Goal: Task Accomplishment & Management: Manage account settings

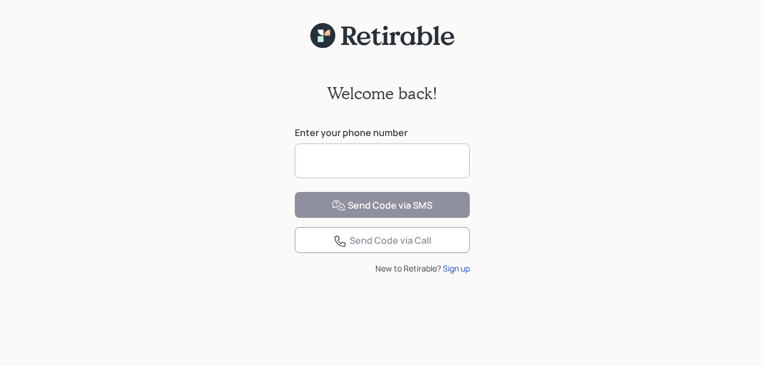
click at [357, 162] on input at bounding box center [382, 160] width 175 height 35
type input "**********"
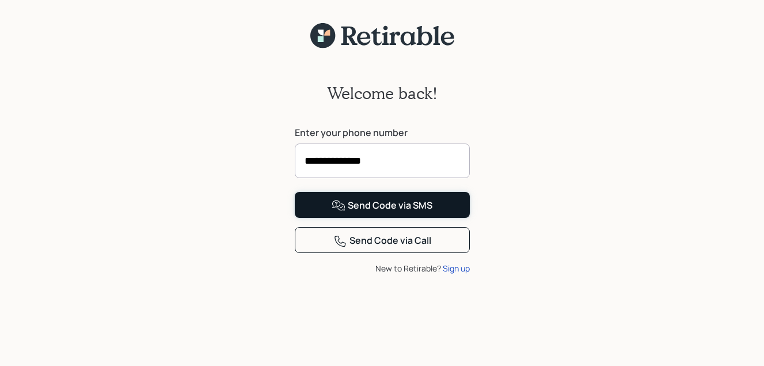
click at [423, 212] on div "Send Code via SMS" at bounding box center [382, 206] width 101 height 14
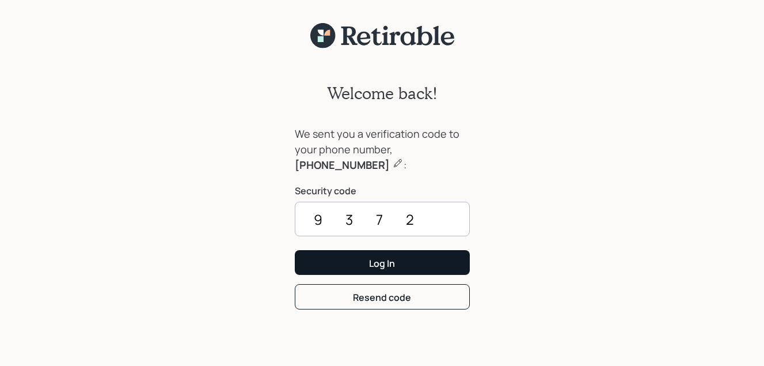
type input "9372"
click at [383, 263] on div "Log In" at bounding box center [382, 263] width 26 height 13
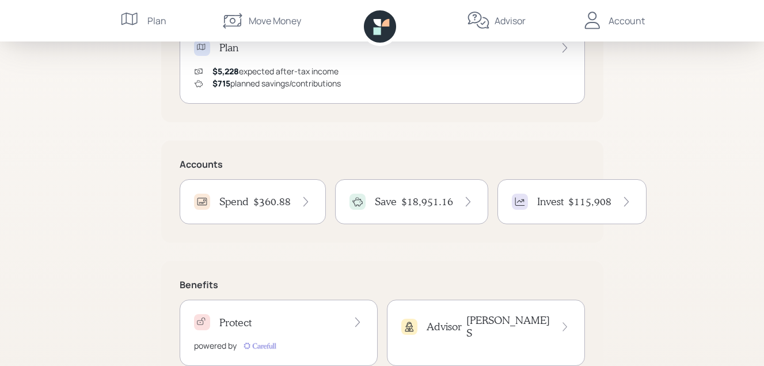
scroll to position [288, 0]
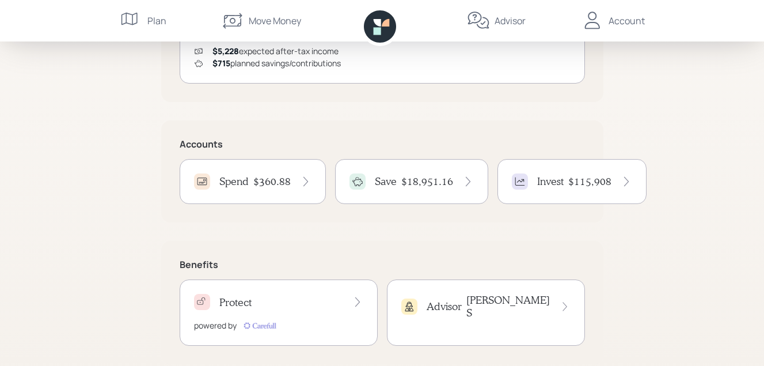
click at [404, 180] on h4 "$18,951.16" at bounding box center [427, 181] width 52 height 13
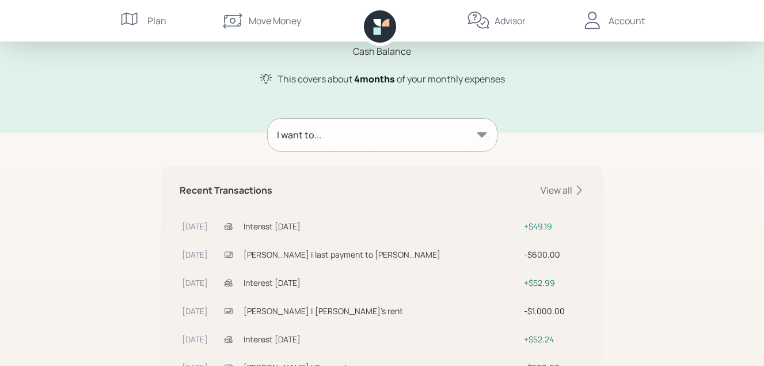
scroll to position [115, 0]
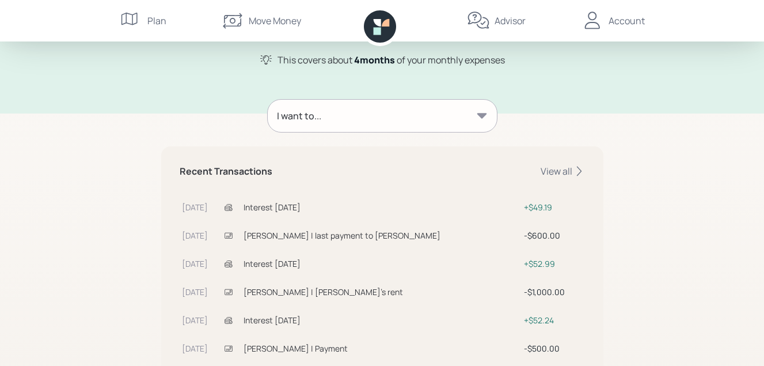
click at [484, 114] on icon at bounding box center [482, 115] width 10 height 5
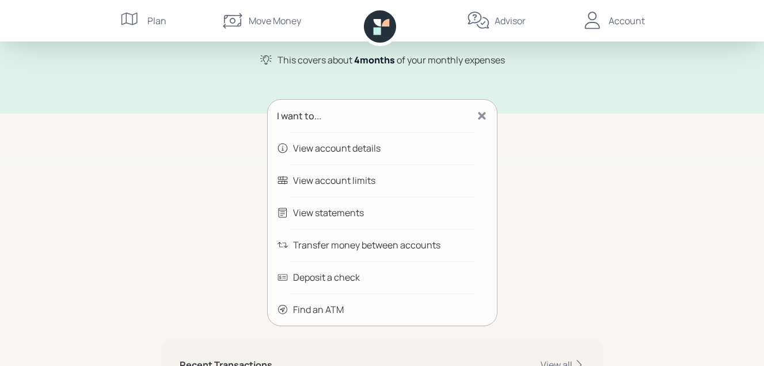
click at [373, 244] on div "Transfer money between accounts" at bounding box center [366, 245] width 147 height 14
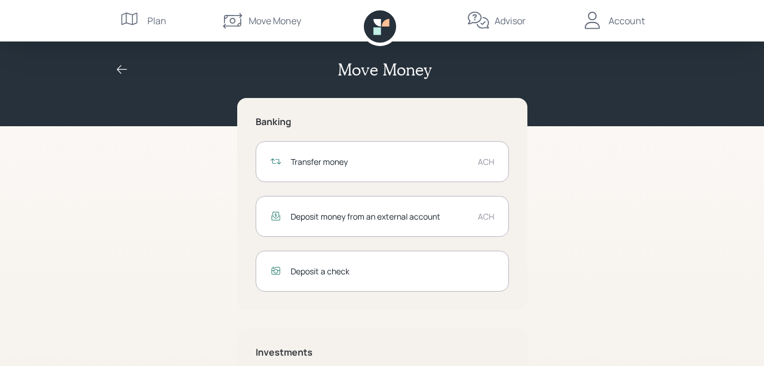
click at [358, 159] on div "Transfer money" at bounding box center [380, 161] width 178 height 12
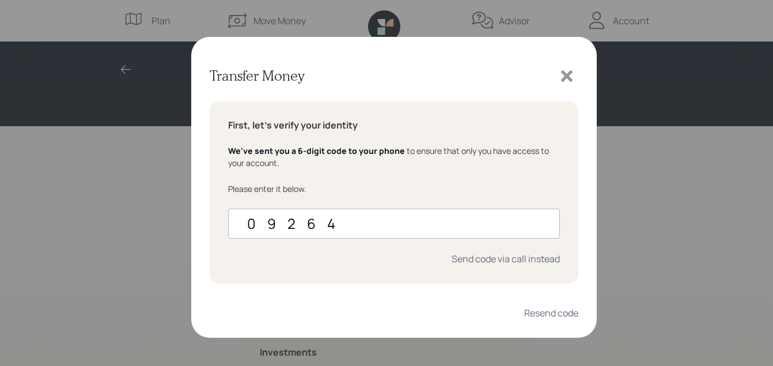
type input "092643"
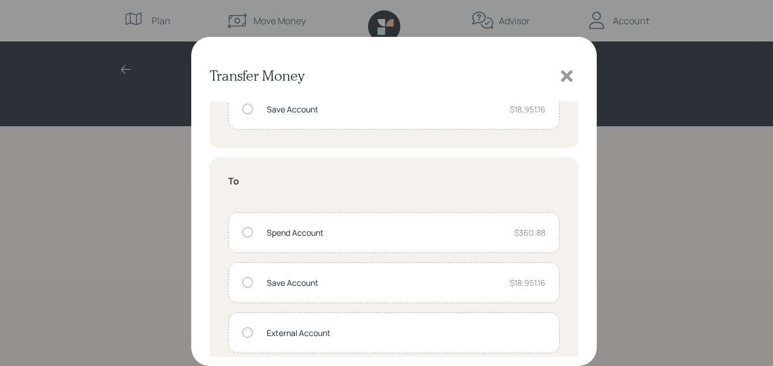
scroll to position [132, 0]
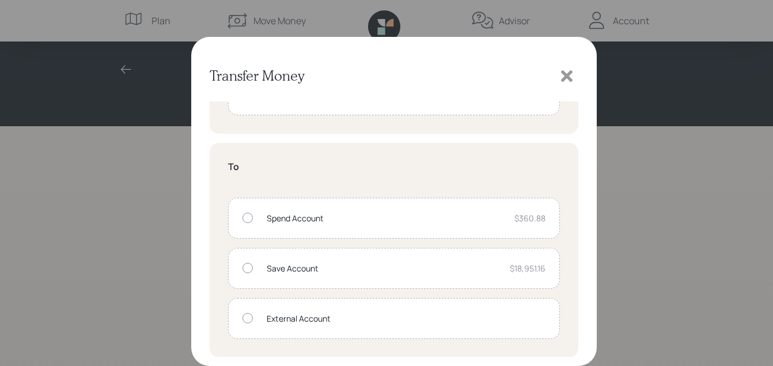
click at [246, 218] on div at bounding box center [247, 217] width 10 height 10
radio input "true"
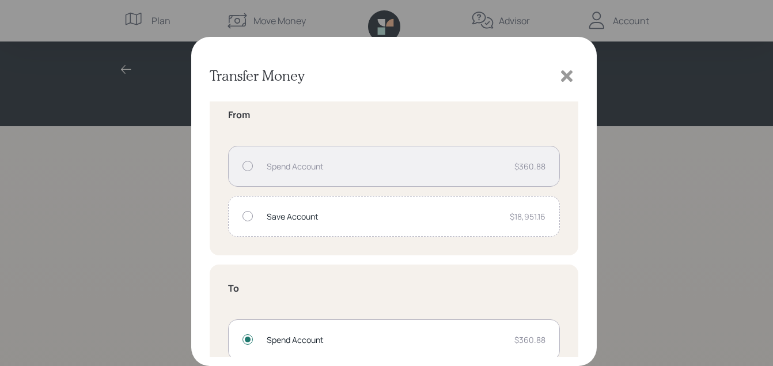
scroll to position [9, 0]
click at [249, 217] on div at bounding box center [247, 217] width 10 height 10
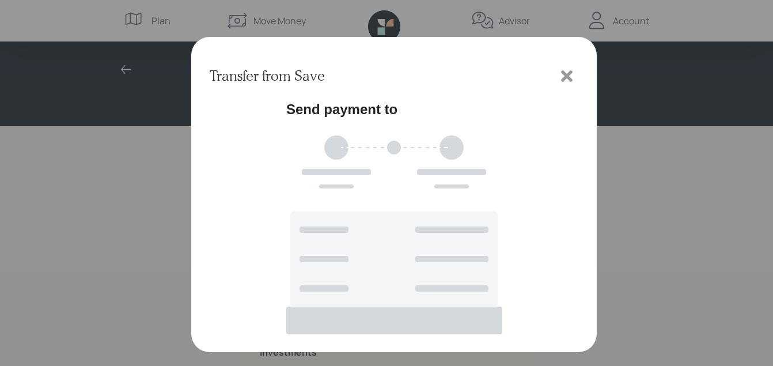
scroll to position [0, 0]
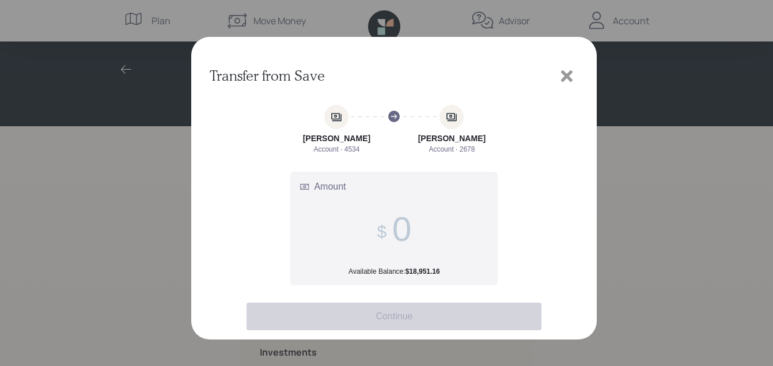
click at [393, 227] on input "Amount Available Balance: $18,951.16" at bounding box center [401, 229] width 19 height 40
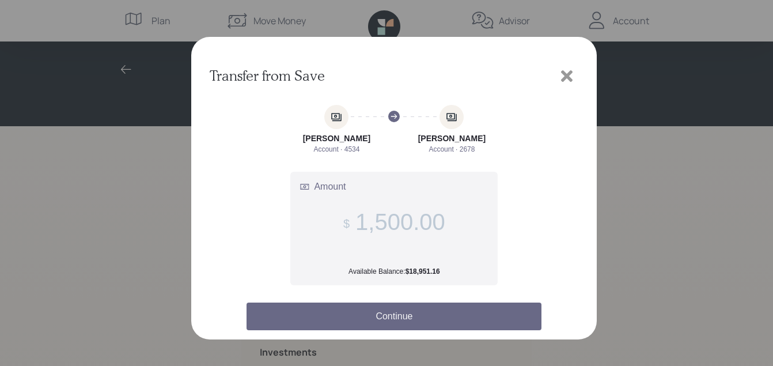
type input "1,500.00"
click at [388, 314] on button "Continue" at bounding box center [393, 316] width 295 height 28
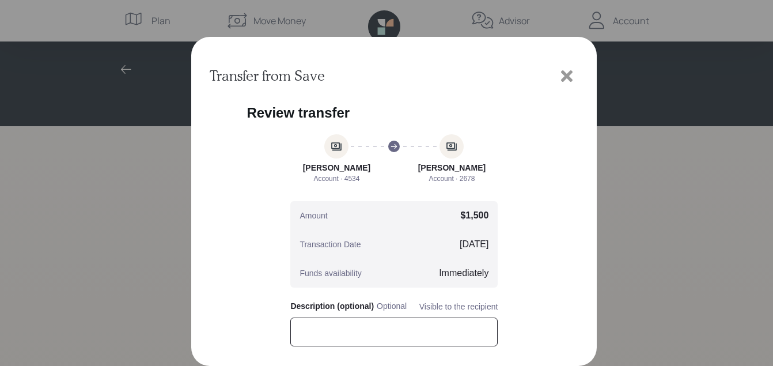
click at [302, 334] on input "text" at bounding box center [393, 331] width 207 height 29
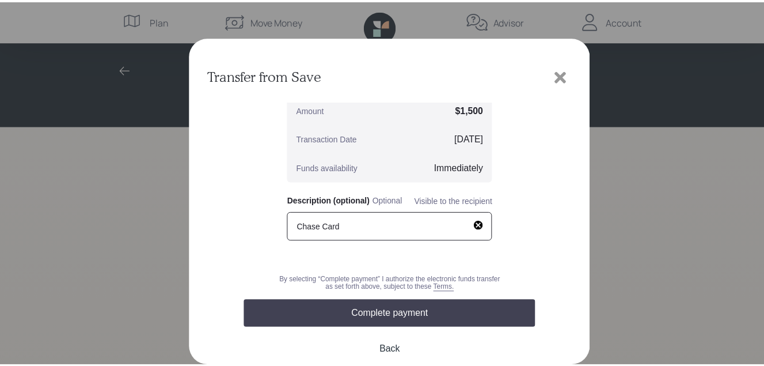
scroll to position [112, 0]
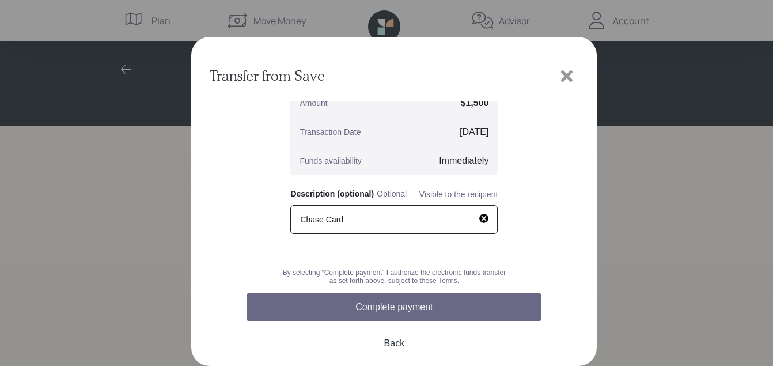
type input "Chase Card"
click at [421, 303] on button "Complete payment" at bounding box center [393, 307] width 295 height 28
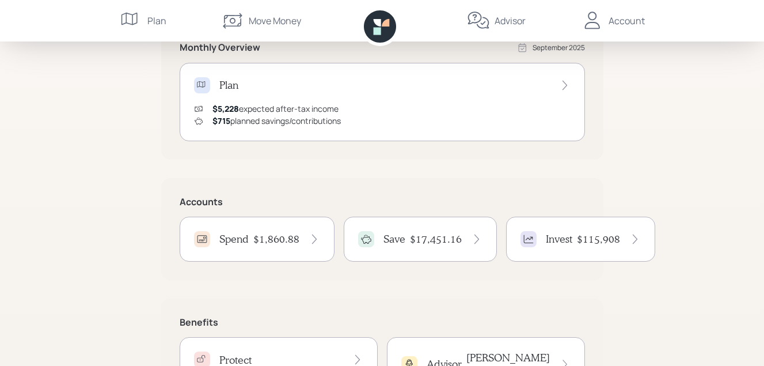
scroll to position [288, 0]
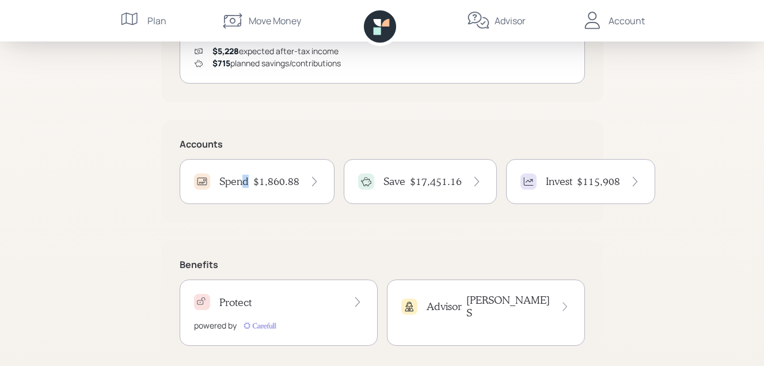
click at [245, 178] on h4 "Spend" at bounding box center [233, 181] width 29 height 13
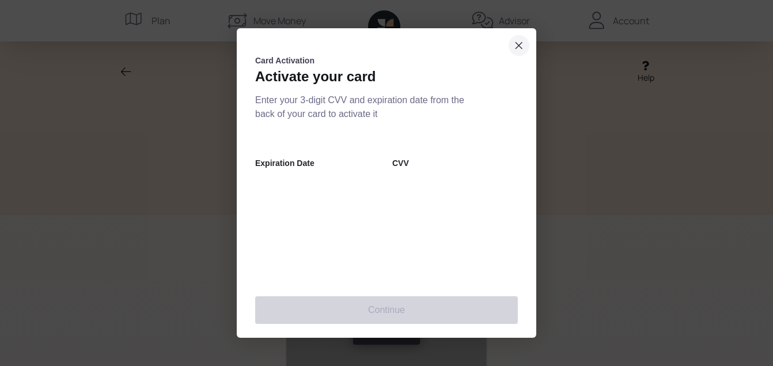
click at [519, 43] on icon "close dialog" at bounding box center [518, 46] width 9 height 14
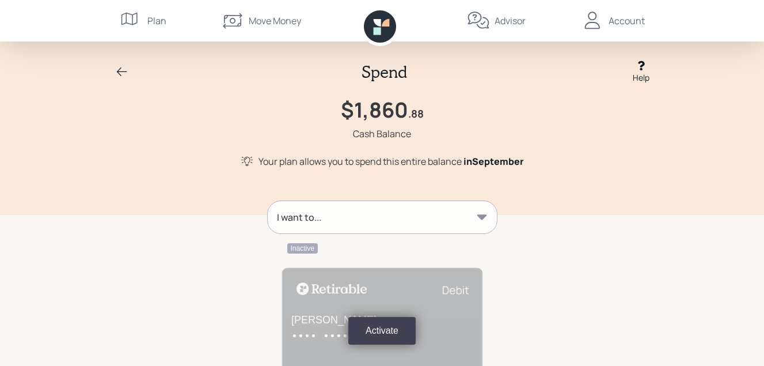
click at [484, 216] on icon at bounding box center [482, 216] width 10 height 5
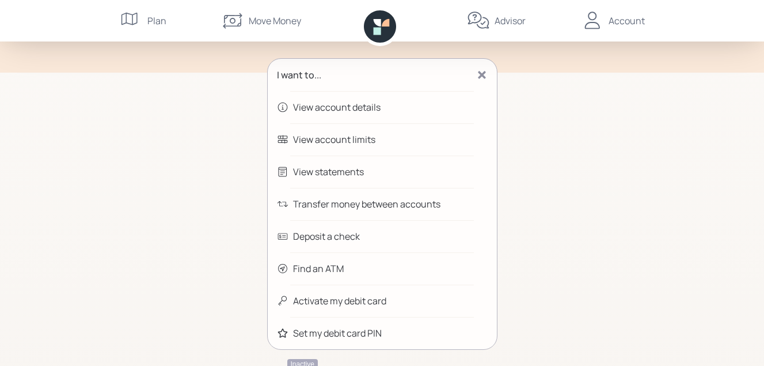
scroll to position [115, 0]
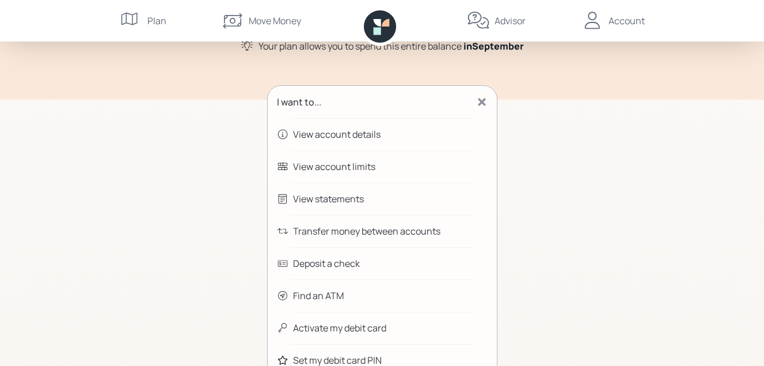
click at [341, 230] on div "Transfer money between accounts" at bounding box center [366, 231] width 147 height 14
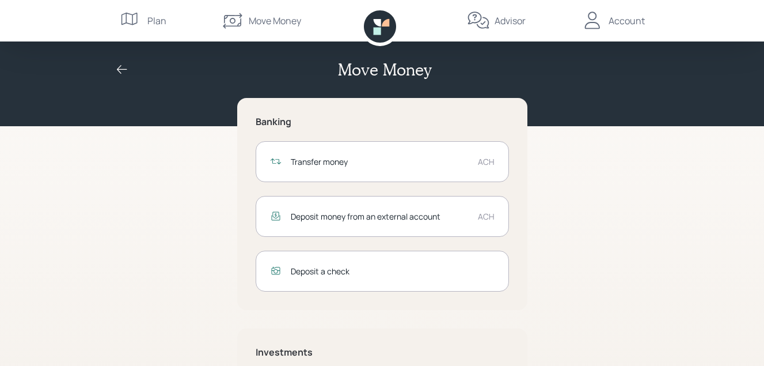
click at [402, 157] on div "Transfer money" at bounding box center [380, 161] width 178 height 12
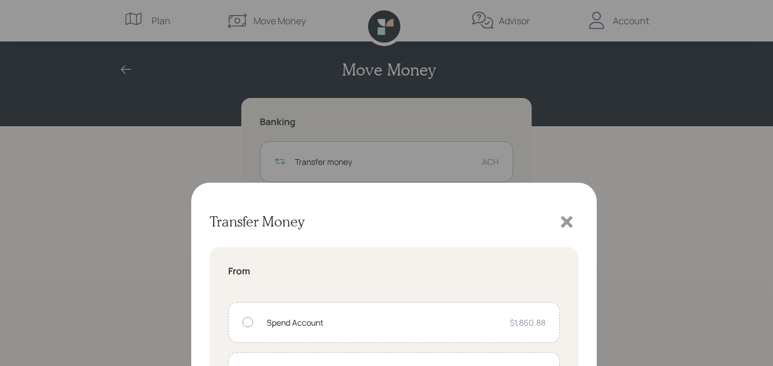
click at [246, 176] on div at bounding box center [247, 176] width 10 height 10
radio input "true"
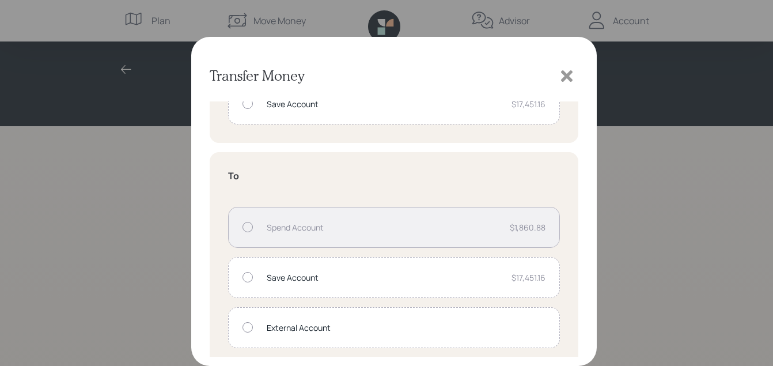
scroll to position [132, 0]
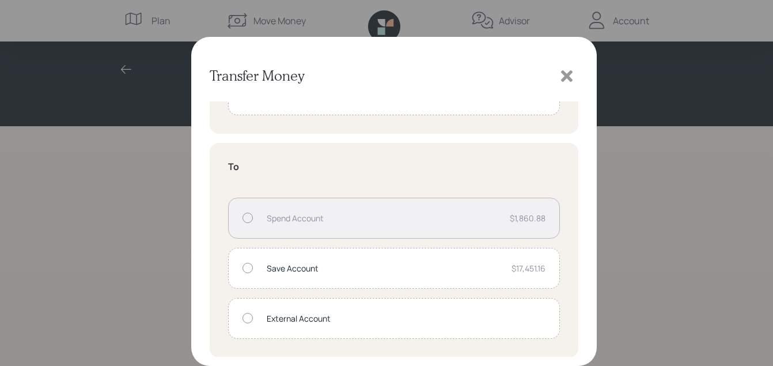
click at [246, 314] on div at bounding box center [247, 318] width 10 height 10
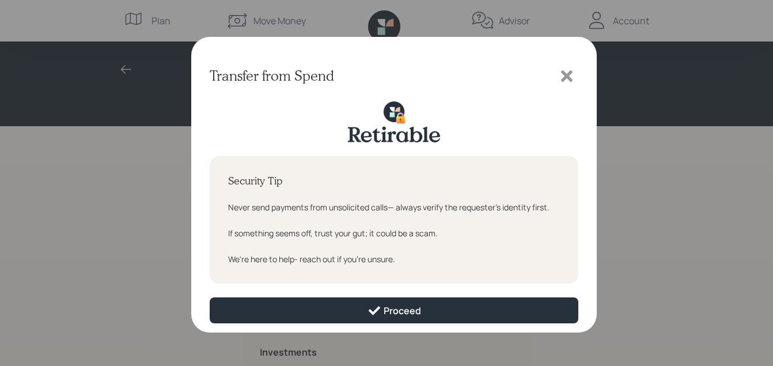
scroll to position [0, 0]
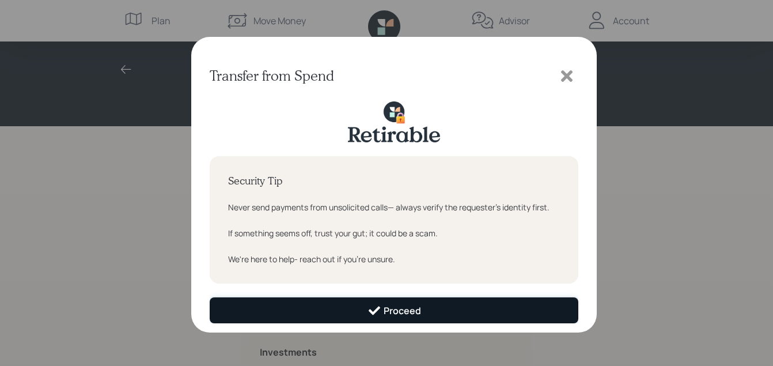
click at [390, 309] on div "Proceed" at bounding box center [394, 310] width 54 height 14
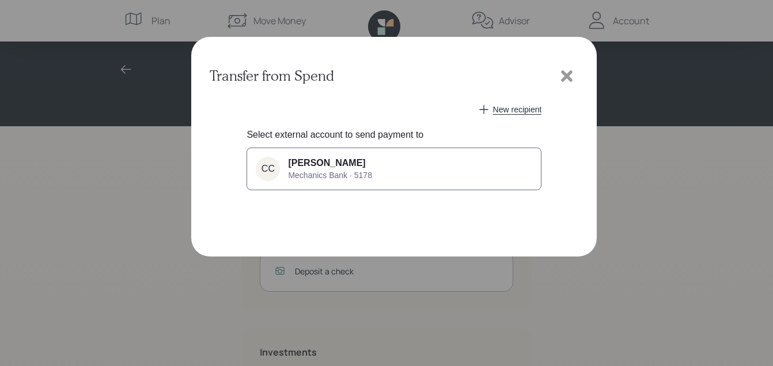
click at [346, 170] on span "Mechanics Bank · 5178" at bounding box center [330, 174] width 84 height 9
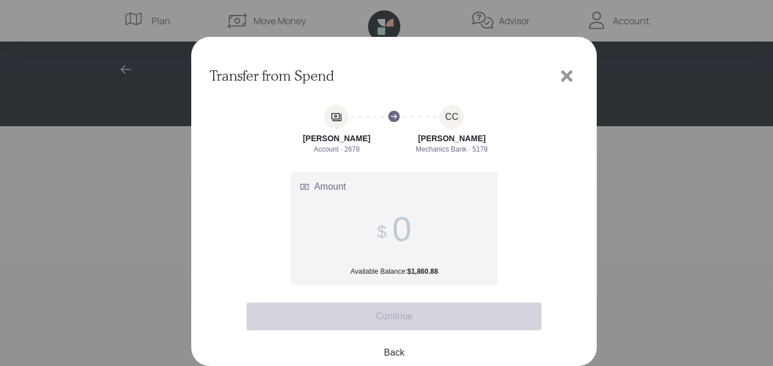
click at [387, 228] on span at bounding box center [394, 229] width 35 height 40
click at [392, 228] on input "Amount Available Balance: $1,860.88" at bounding box center [401, 229] width 19 height 40
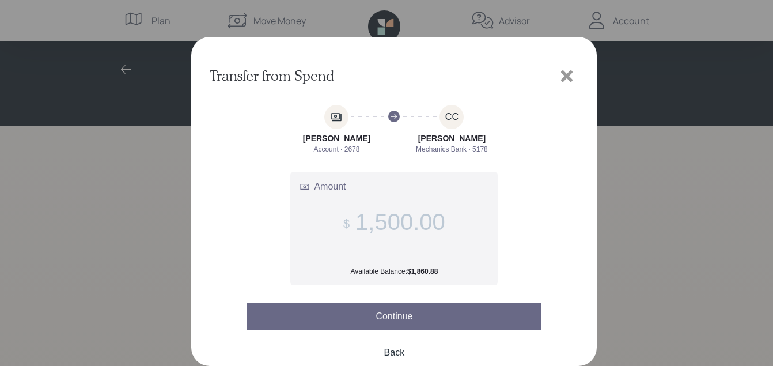
type input "1,500.00"
click at [407, 314] on button "Continue" at bounding box center [393, 316] width 295 height 28
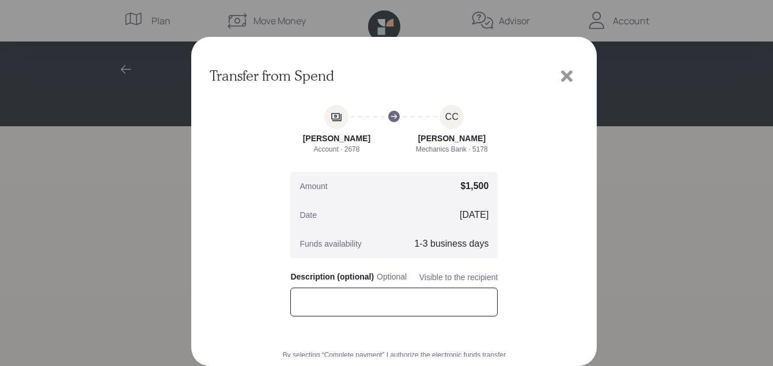
click at [302, 306] on input "text" at bounding box center [393, 301] width 207 height 29
type input "Chase Card"
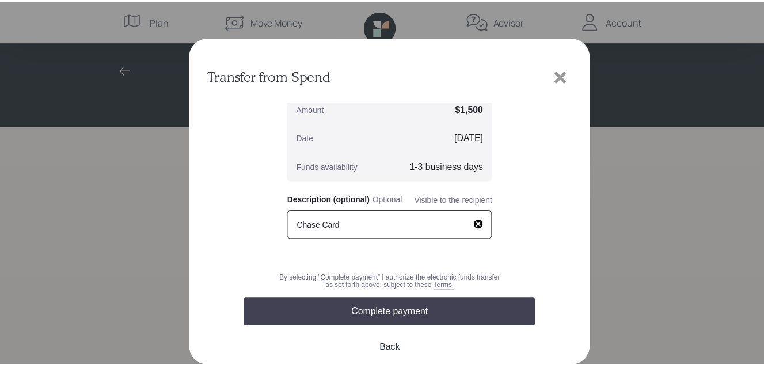
scroll to position [83, 0]
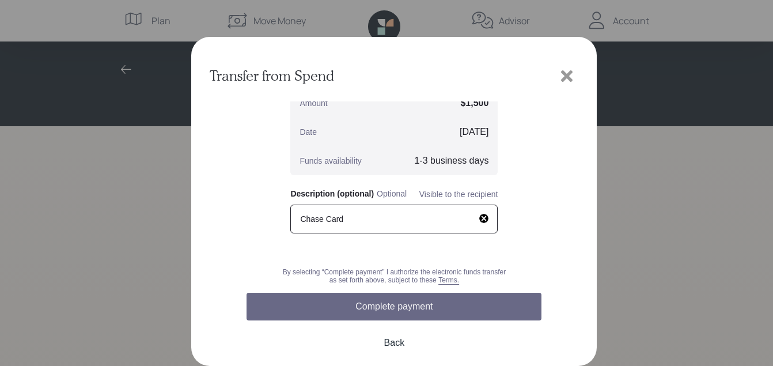
click at [415, 305] on button "Complete payment" at bounding box center [393, 307] width 295 height 28
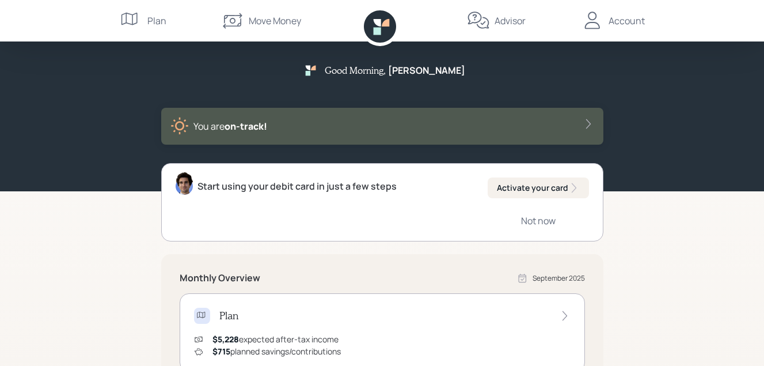
click at [618, 20] on div "Account" at bounding box center [627, 21] width 36 height 14
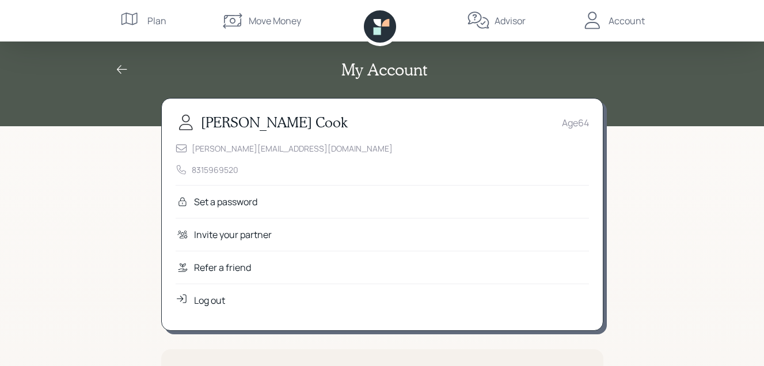
click at [215, 301] on div "Log out" at bounding box center [209, 300] width 31 height 14
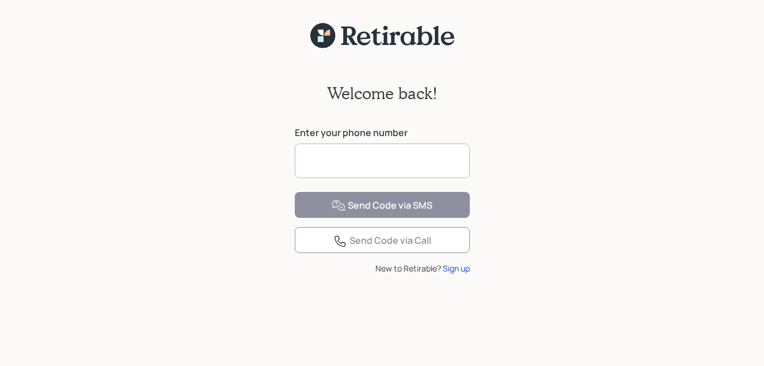
click at [333, 160] on input at bounding box center [382, 160] width 175 height 35
type input "**********"
